Goal: Task Accomplishment & Management: Manage account settings

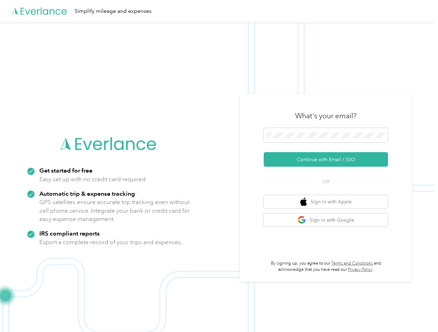
click at [219, 166] on img at bounding box center [217, 188] width 435 height 332
click at [219, 11] on div "Simplify mileage and expenses" at bounding box center [217, 11] width 435 height 22
click at [329, 159] on button "Continue with Email / SSO" at bounding box center [326, 159] width 124 height 15
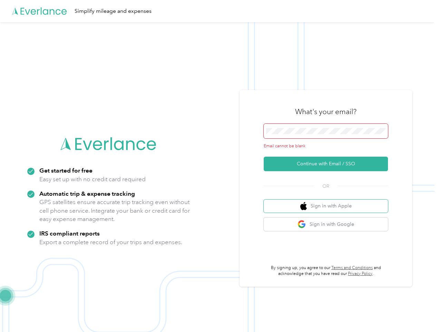
click at [329, 201] on button "Sign in with Apple" at bounding box center [326, 205] width 124 height 13
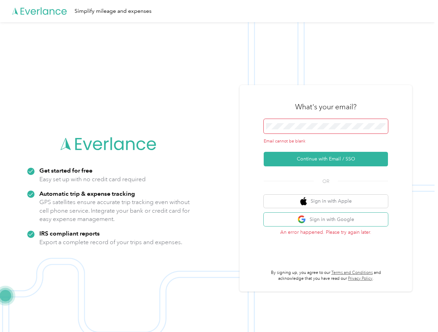
click at [329, 220] on button "Sign in with Google" at bounding box center [326, 218] width 124 height 13
